Goal: Find contact information: Find contact information

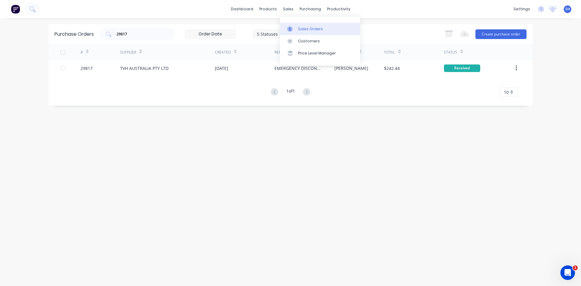
click at [301, 28] on div "Sales Orders" at bounding box center [310, 28] width 25 height 5
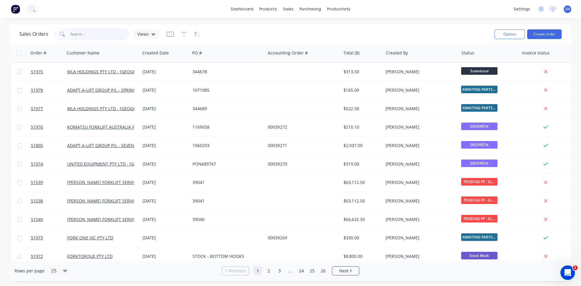
click at [103, 34] on input "text" at bounding box center [99, 34] width 59 height 12
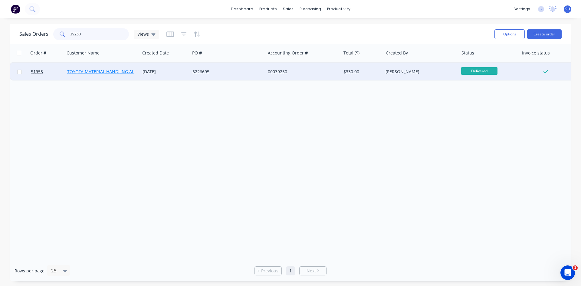
type input "39250"
click at [115, 70] on link "TOYOTA MATERIAL HANDLING AUST P/L-DANDENONG STH" at bounding box center [126, 72] width 118 height 6
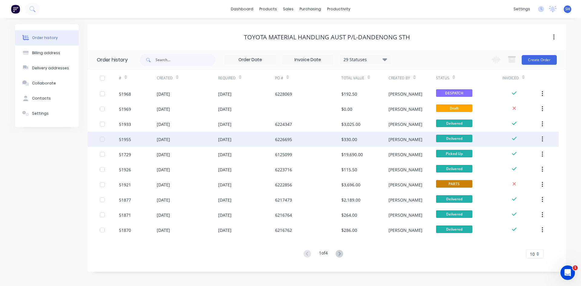
click at [170, 138] on div "[DATE]" at bounding box center [163, 139] width 13 height 6
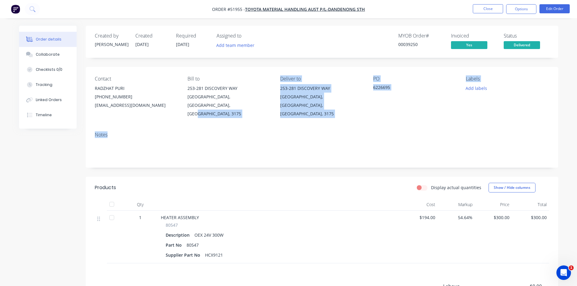
drag, startPoint x: 203, startPoint y: 111, endPoint x: 262, endPoint y: 104, distance: 59.7
click at [217, 108] on div "Contact RADZHAT PURI [PHONE_NUMBER] [EMAIL_ADDRESS][DOMAIN_NAME] Bill to [STREE…" at bounding box center [322, 117] width 472 height 101
click at [480, 7] on button "Close" at bounding box center [487, 8] width 30 height 9
